Goal: Use online tool/utility: Use online tool/utility

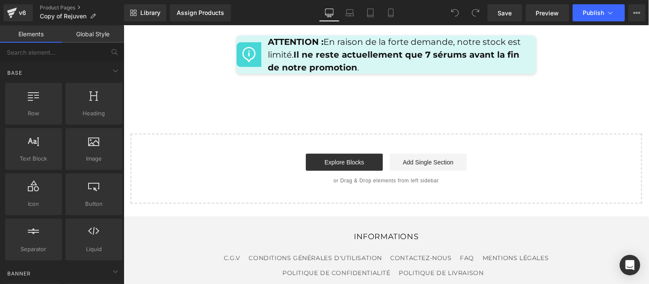
scroll to position [4258, 0]
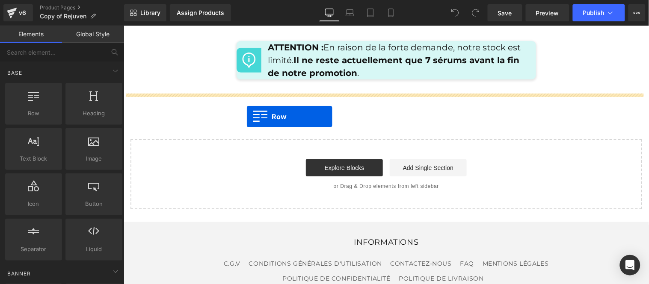
drag, startPoint x: 157, startPoint y: 135, endPoint x: 246, endPoint y: 116, distance: 90.5
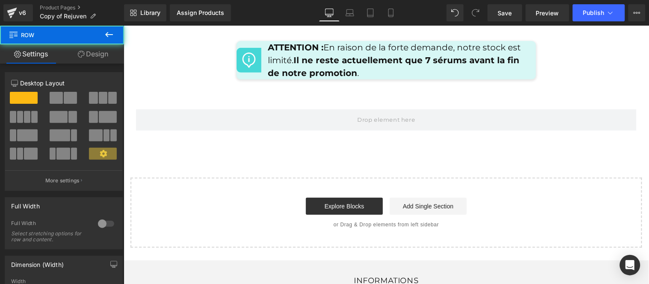
scroll to position [4253, 0]
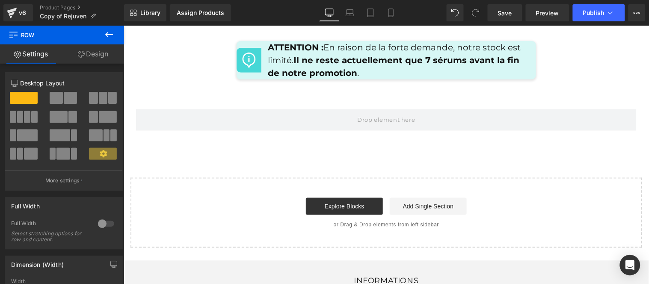
click at [105, 36] on icon at bounding box center [109, 35] width 10 height 10
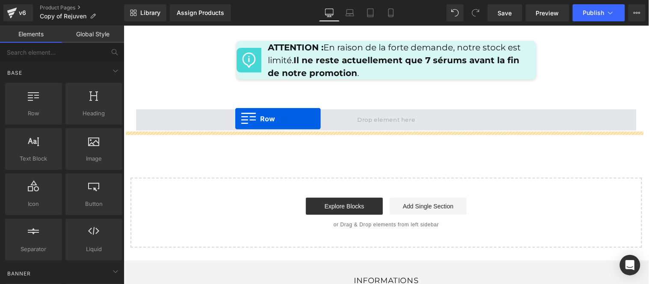
drag, startPoint x: 159, startPoint y: 135, endPoint x: 234, endPoint y: 118, distance: 77.5
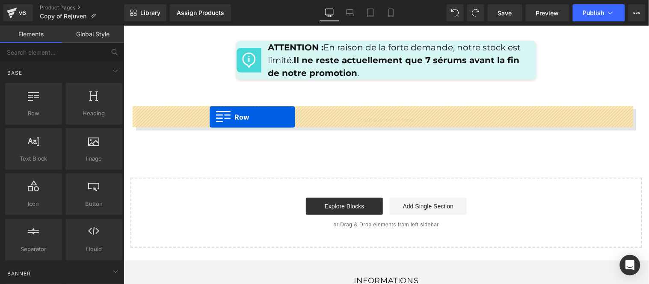
drag, startPoint x: 156, startPoint y: 128, endPoint x: 209, endPoint y: 117, distance: 53.8
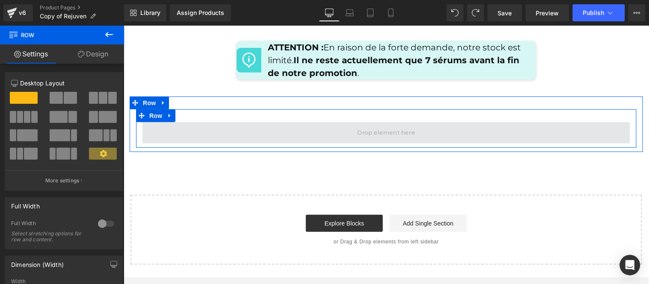
click at [237, 130] on span at bounding box center [386, 132] width 488 height 21
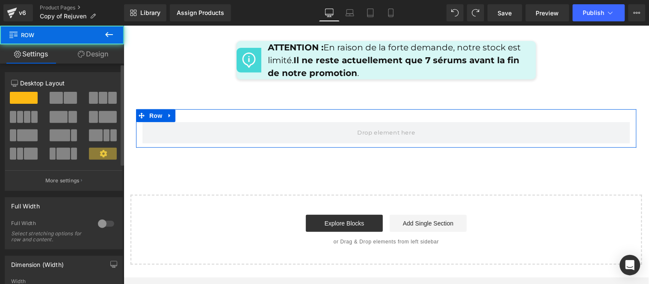
click at [59, 101] on span at bounding box center [56, 98] width 13 height 12
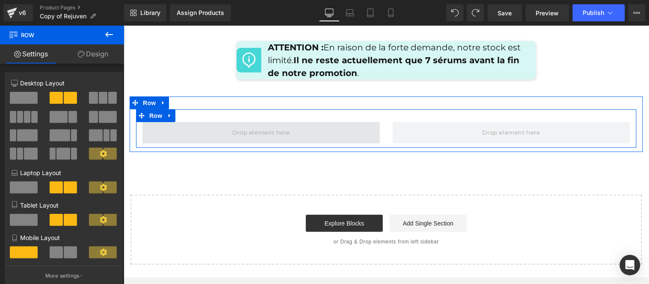
click at [268, 130] on span at bounding box center [261, 132] width 64 height 14
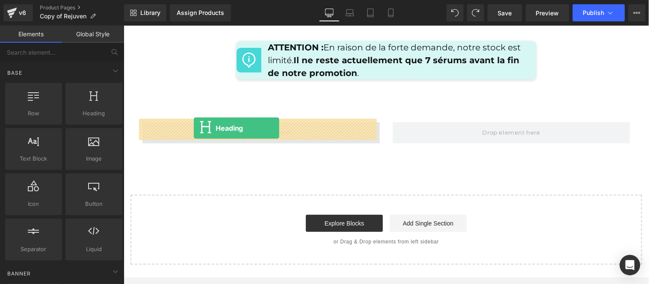
drag, startPoint x: 213, startPoint y: 133, endPoint x: 193, endPoint y: 128, distance: 21.2
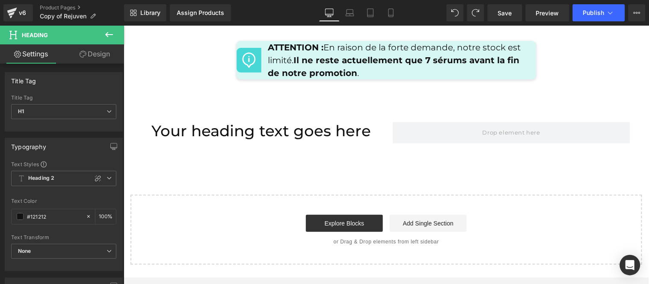
click at [105, 31] on icon at bounding box center [109, 35] width 10 height 10
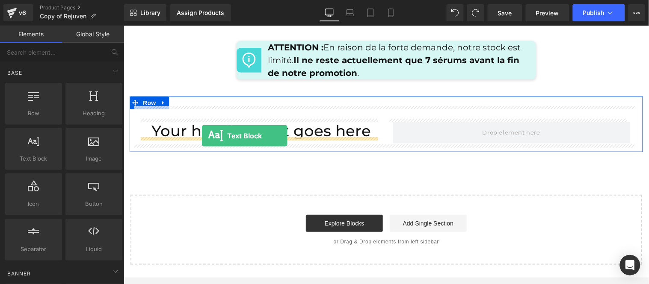
drag, startPoint x: 164, startPoint y: 177, endPoint x: 201, endPoint y: 135, distance: 55.8
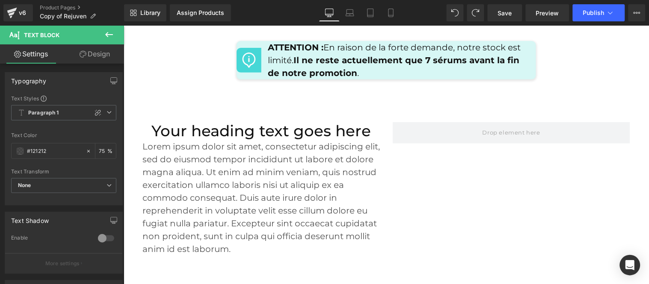
click at [107, 33] on icon at bounding box center [109, 34] width 8 height 5
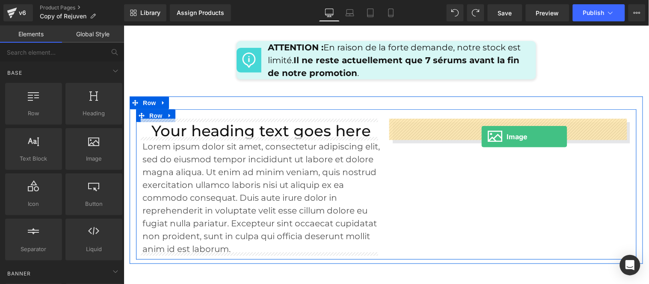
drag, startPoint x: 210, startPoint y: 181, endPoint x: 481, endPoint y: 136, distance: 274.8
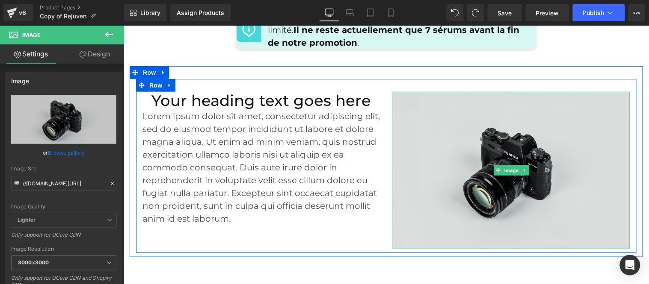
scroll to position [4300, 0]
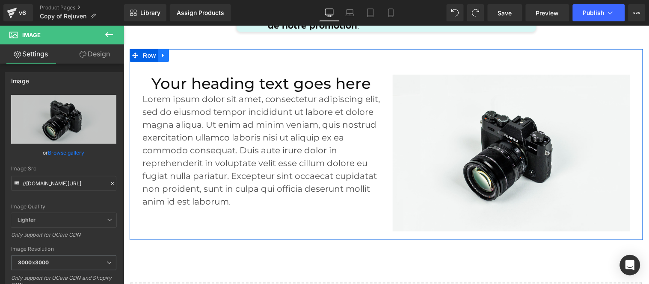
click at [162, 53] on icon at bounding box center [163, 55] width 2 height 4
click at [183, 53] on icon at bounding box center [185, 55] width 6 height 6
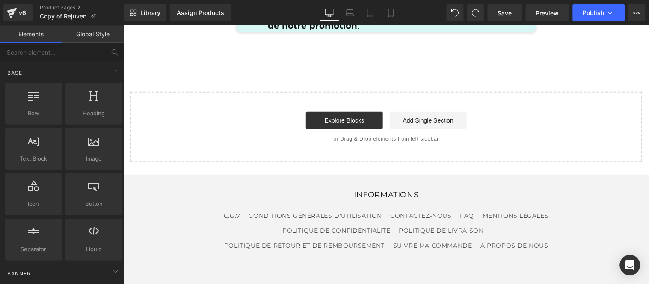
scroll to position [4253, 0]
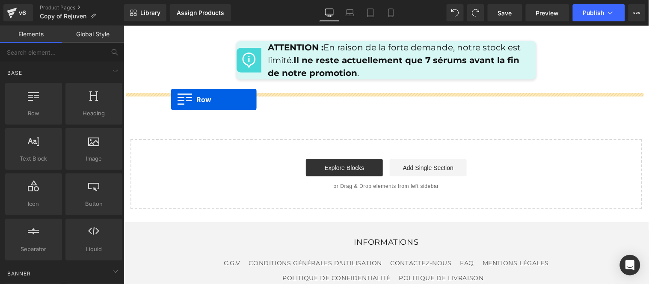
drag, startPoint x: 154, startPoint y: 128, endPoint x: 170, endPoint y: 99, distance: 33.2
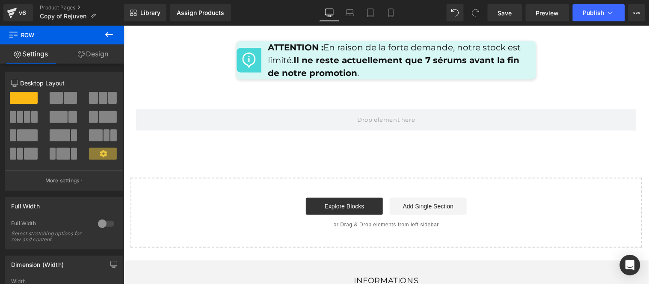
click at [107, 35] on icon at bounding box center [109, 34] width 8 height 5
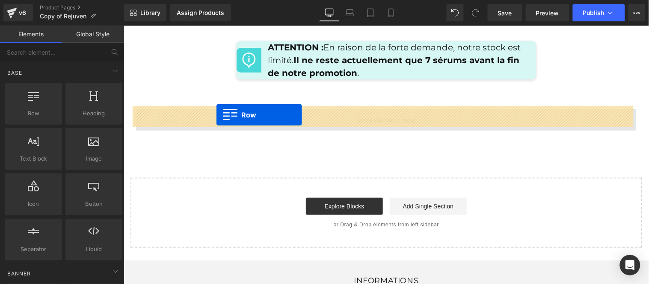
drag, startPoint x: 159, startPoint y: 133, endPoint x: 216, endPoint y: 114, distance: 60.1
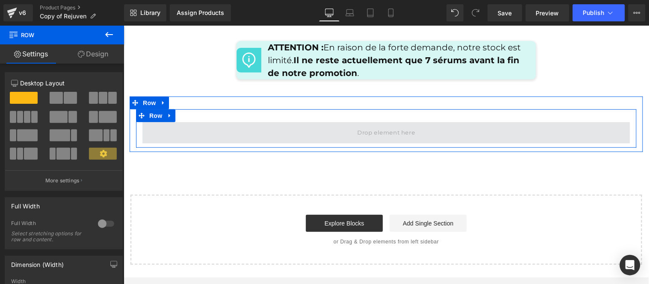
click at [282, 127] on span at bounding box center [386, 132] width 488 height 21
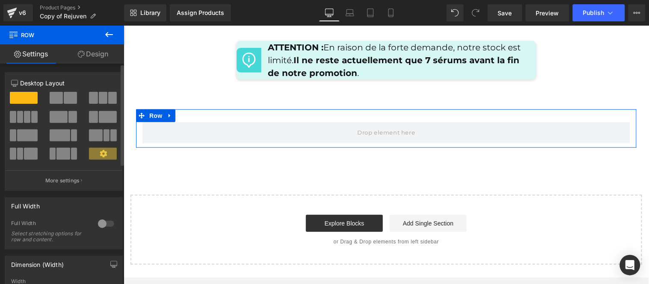
click at [64, 96] on span at bounding box center [70, 98] width 13 height 12
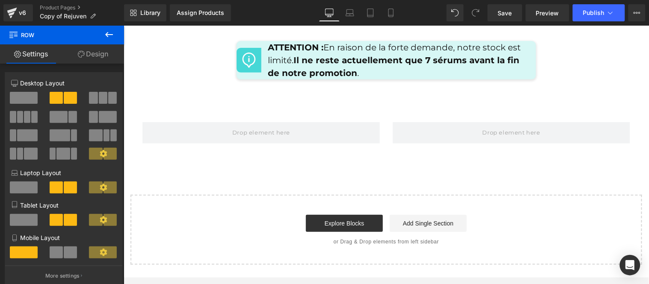
click at [105, 35] on icon at bounding box center [109, 34] width 8 height 5
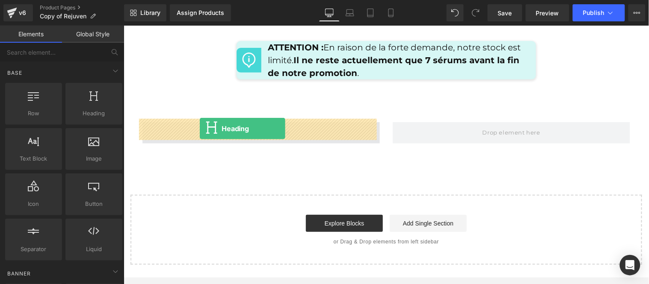
drag, startPoint x: 211, startPoint y: 133, endPoint x: 199, endPoint y: 128, distance: 12.9
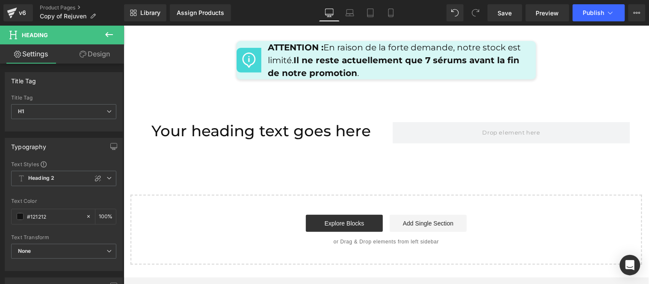
click at [105, 36] on icon at bounding box center [109, 35] width 10 height 10
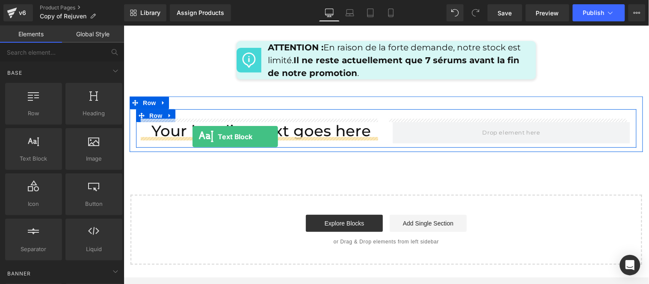
drag, startPoint x: 150, startPoint y: 173, endPoint x: 192, endPoint y: 136, distance: 55.2
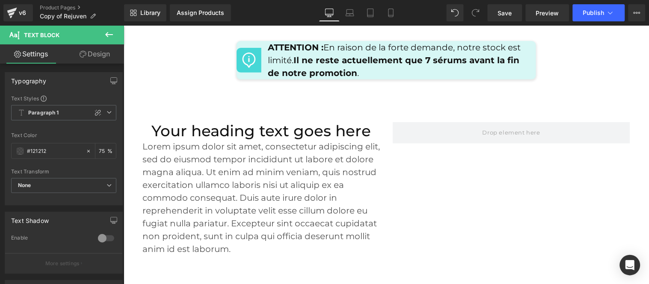
click at [109, 30] on icon at bounding box center [109, 35] width 10 height 10
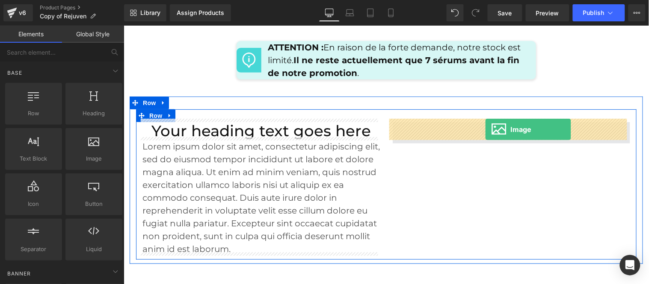
drag, startPoint x: 215, startPoint y: 184, endPoint x: 485, endPoint y: 129, distance: 275.0
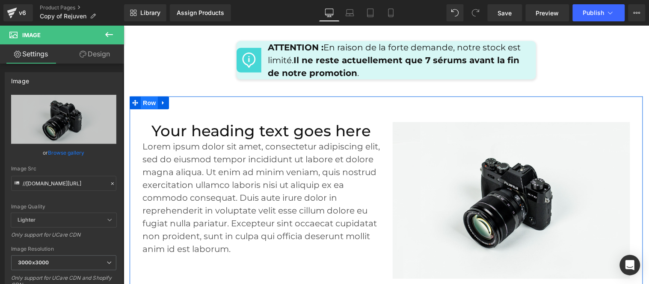
click at [142, 96] on span "Row" at bounding box center [148, 102] width 17 height 13
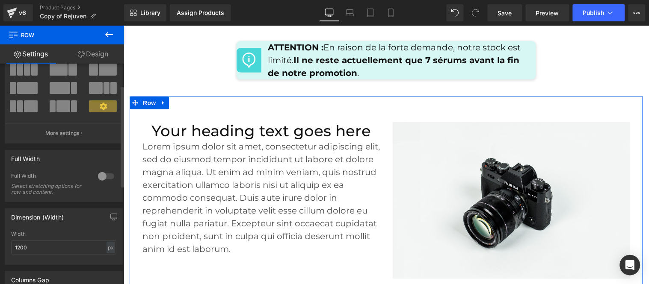
scroll to position [0, 0]
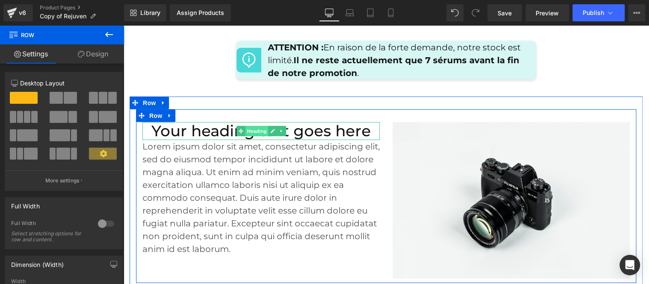
click at [253, 130] on span "Heading" at bounding box center [256, 131] width 23 height 10
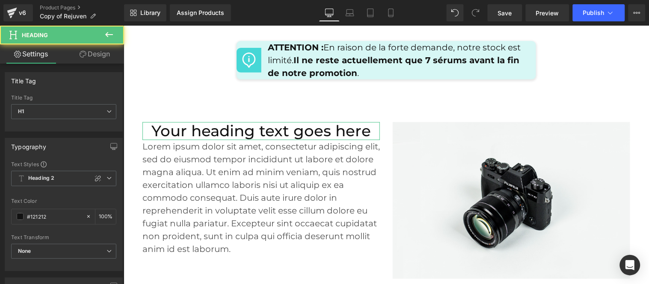
click at [101, 52] on link "Design" at bounding box center [95, 53] width 62 height 19
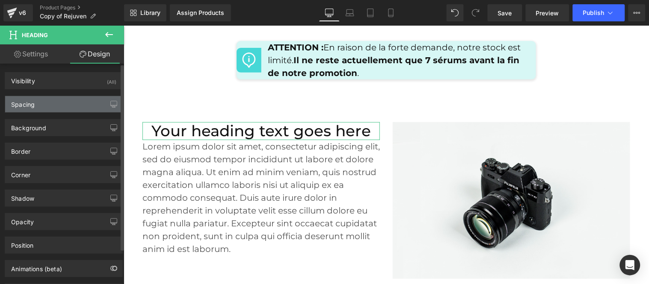
click at [42, 104] on div "Spacing" at bounding box center [63, 104] width 117 height 16
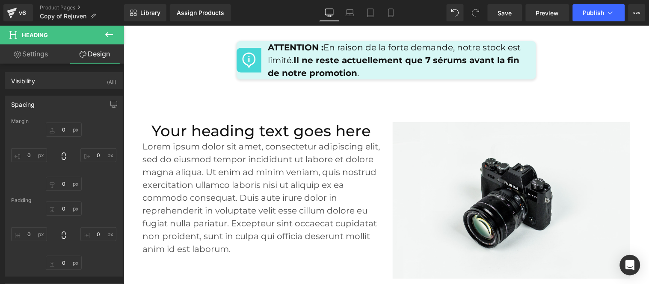
click at [106, 35] on icon at bounding box center [109, 34] width 8 height 5
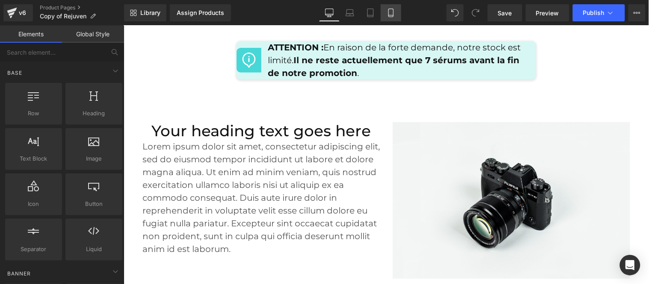
click at [390, 13] on icon at bounding box center [391, 13] width 9 height 9
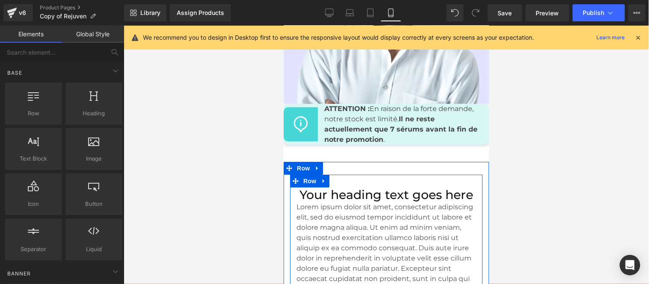
scroll to position [5704, 0]
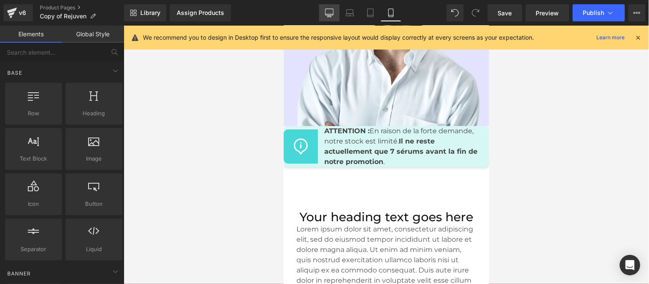
click at [328, 10] on icon at bounding box center [329, 13] width 9 height 9
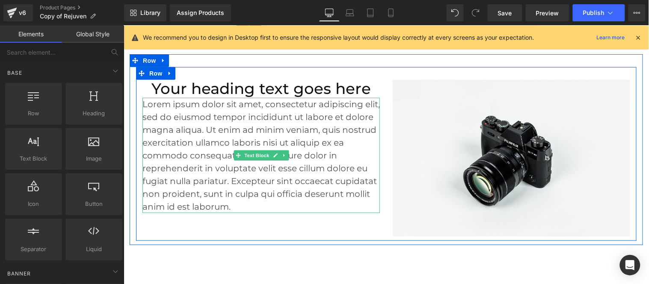
scroll to position [4247, 0]
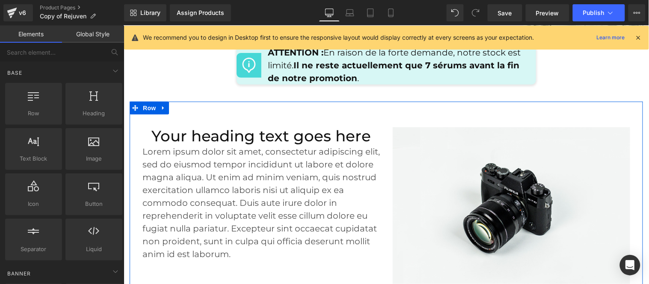
click at [140, 104] on span "Row" at bounding box center [148, 107] width 17 height 13
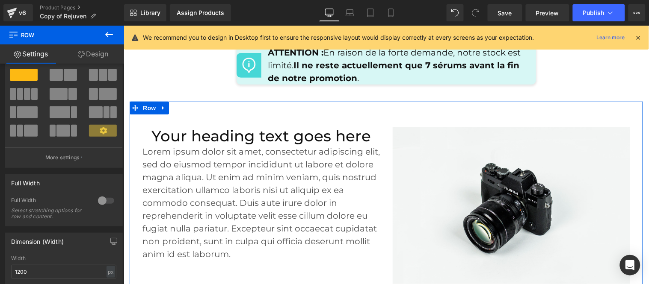
scroll to position [0, 0]
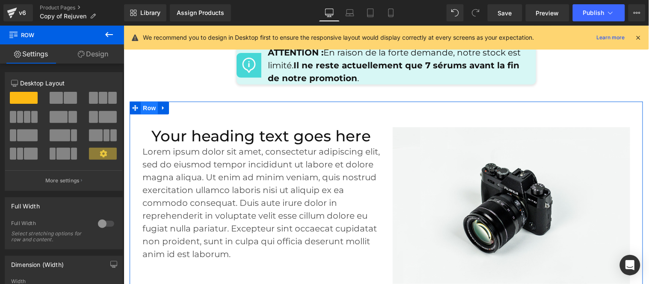
click at [145, 106] on span "Row" at bounding box center [148, 107] width 17 height 13
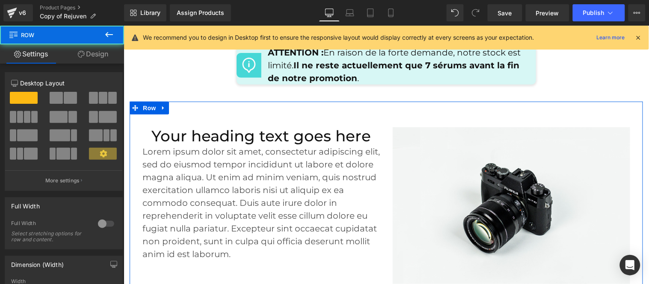
click at [97, 49] on link "Design" at bounding box center [93, 53] width 62 height 19
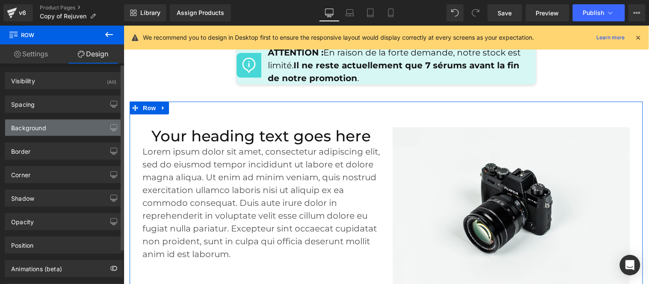
click at [51, 126] on div "Background" at bounding box center [63, 128] width 117 height 16
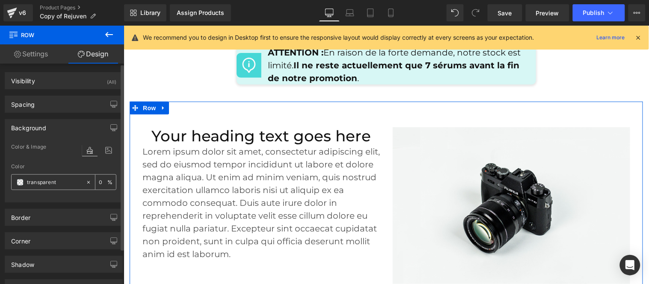
click at [45, 181] on input "transparent" at bounding box center [54, 182] width 55 height 9
click at [21, 181] on span at bounding box center [20, 182] width 7 height 7
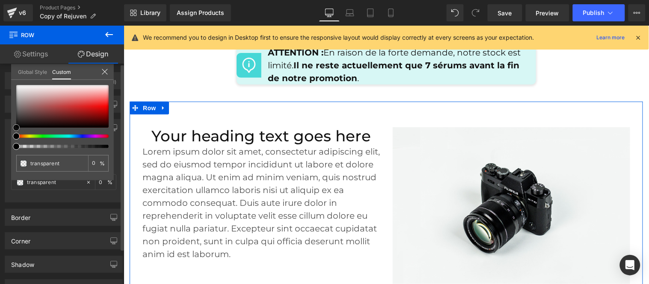
click at [70, 103] on div at bounding box center [62, 106] width 92 height 43
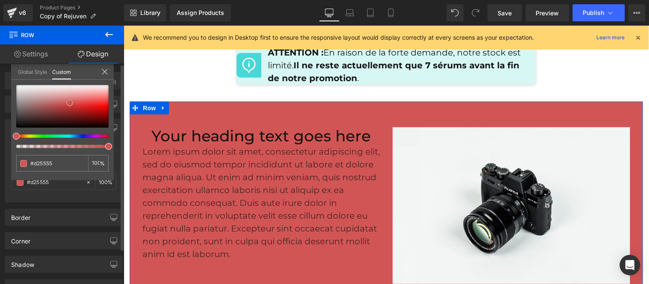
click at [25, 96] on div at bounding box center [62, 106] width 92 height 43
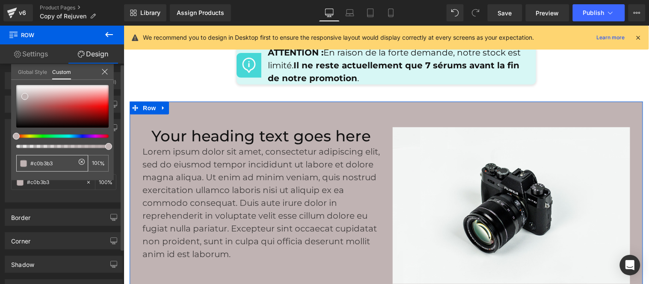
click at [82, 160] on icon at bounding box center [81, 162] width 7 height 7
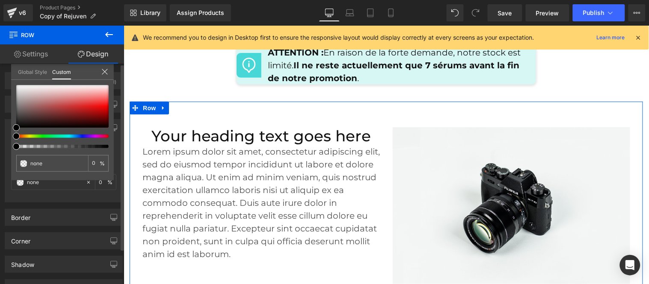
click at [103, 71] on icon at bounding box center [104, 71] width 7 height 7
